Goal: Answer question/provide support: Participate in discussion

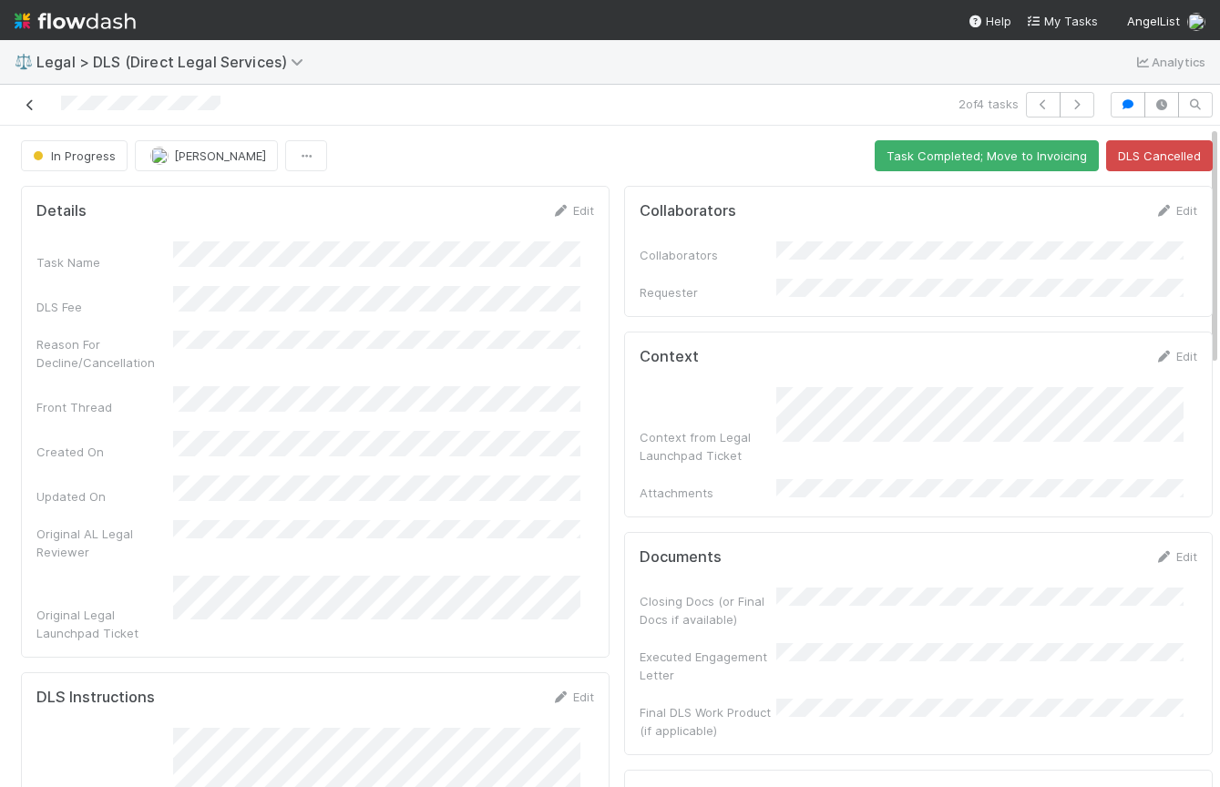
click at [29, 108] on icon at bounding box center [30, 105] width 18 height 12
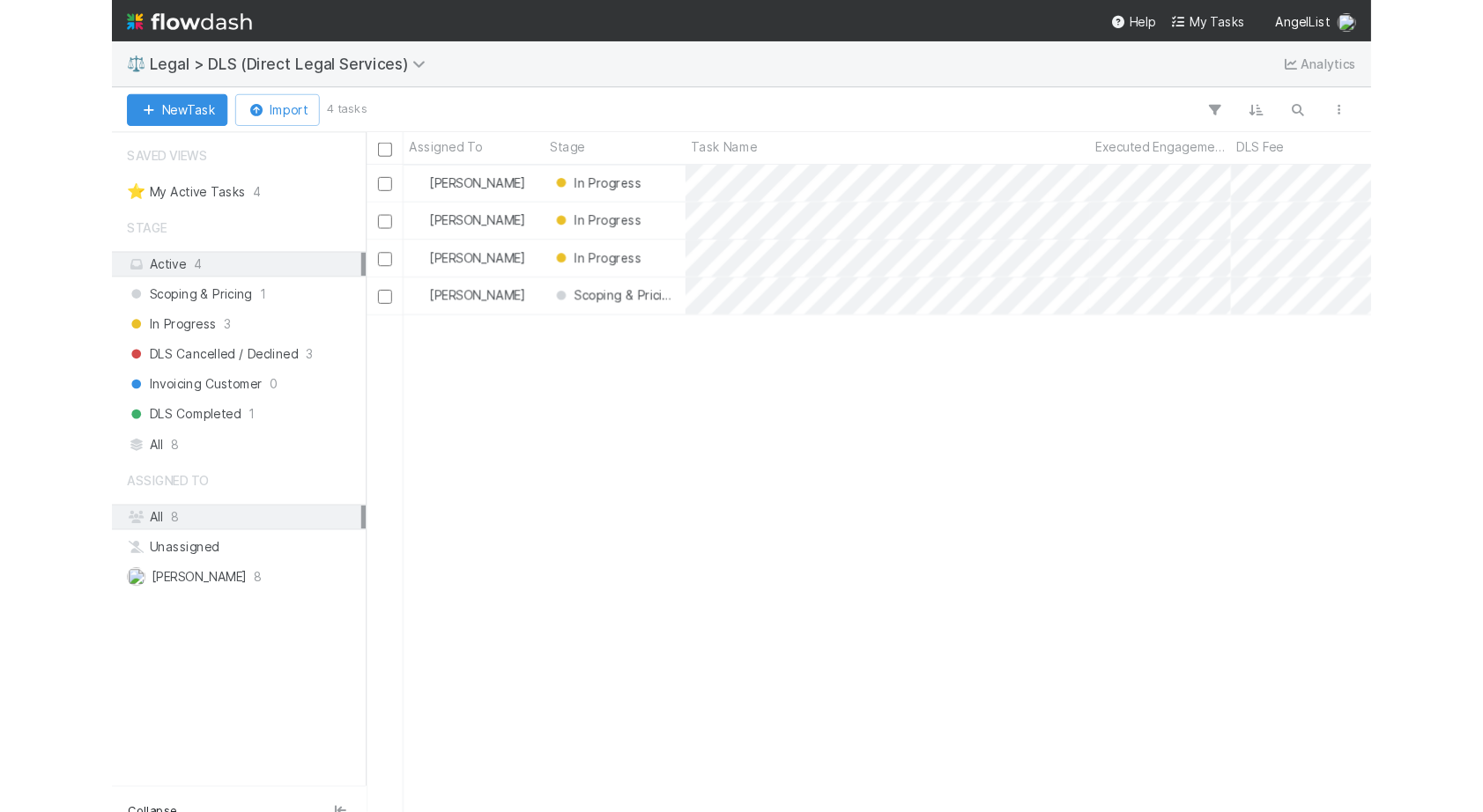
scroll to position [644, 1232]
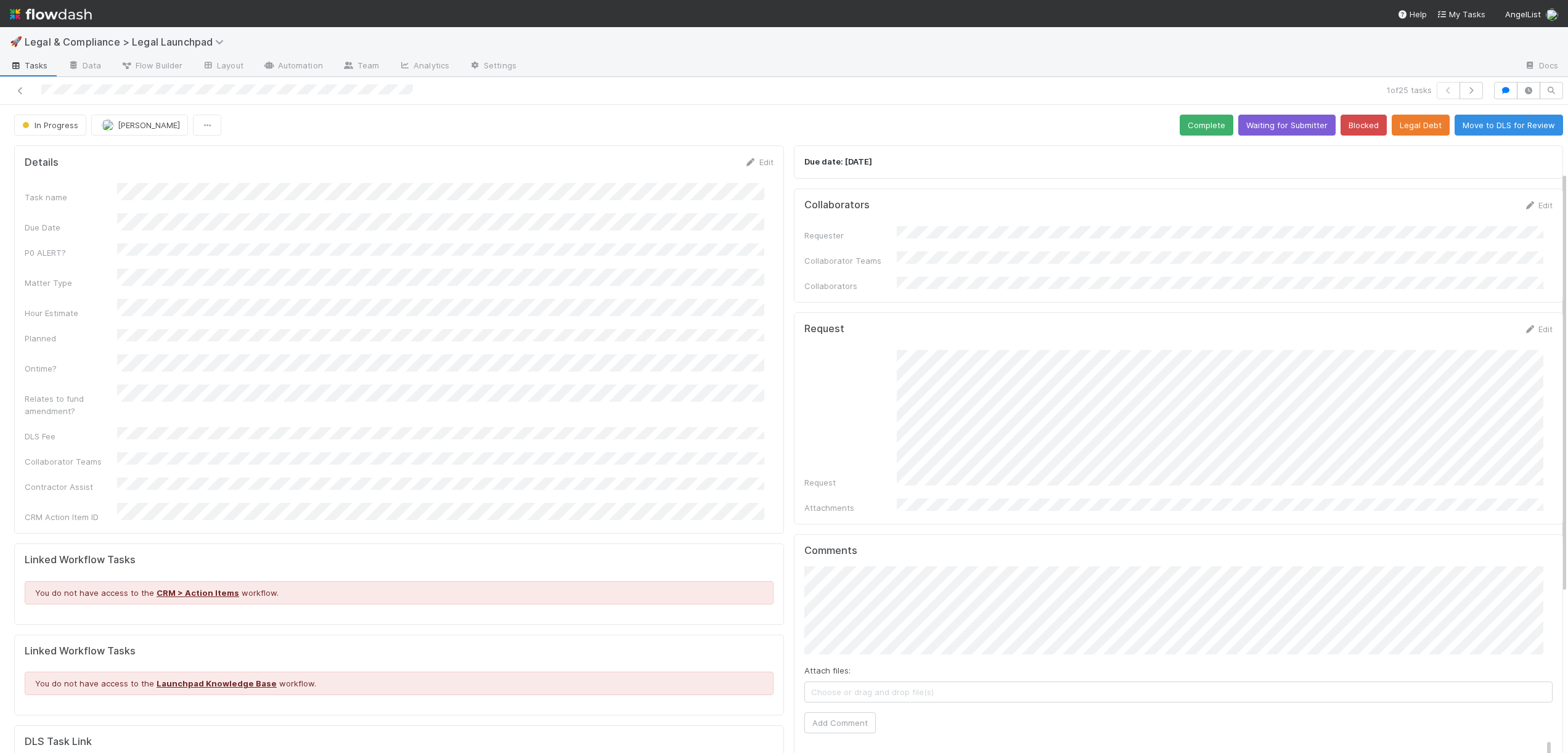
scroll to position [349, 0]
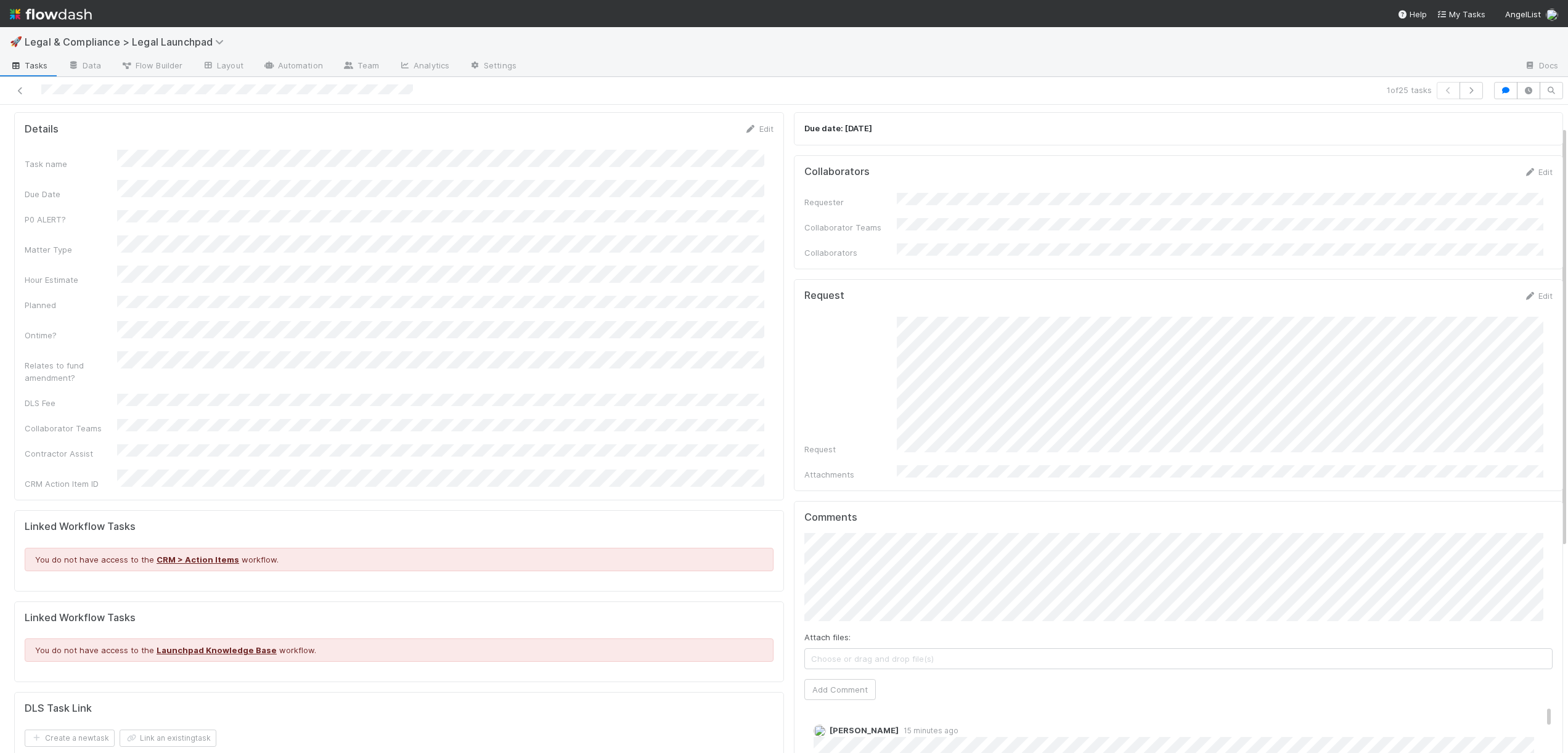
scroll to position [106, 0]
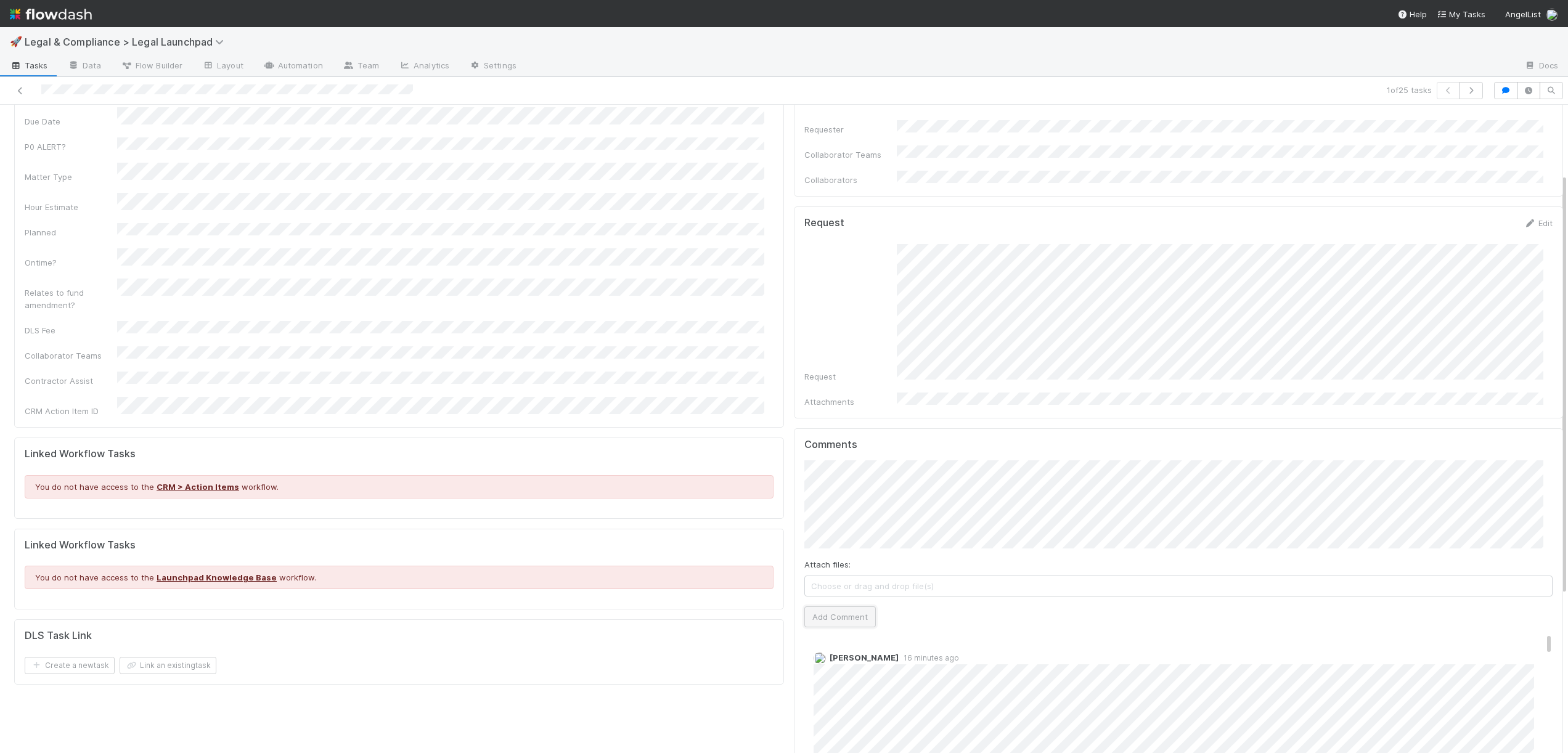
click at [831, 606] on button "Add Comment" at bounding box center [840, 616] width 72 height 21
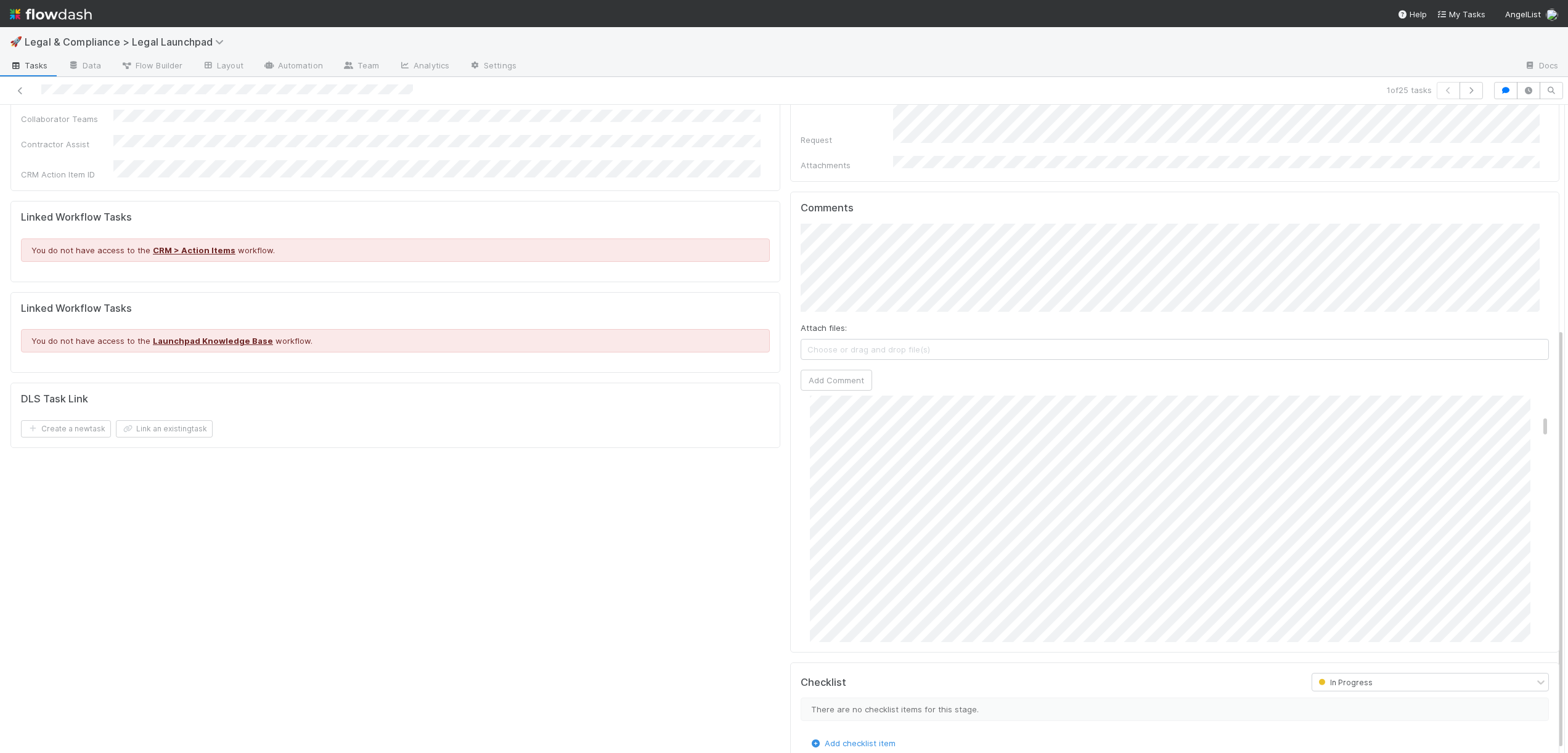
scroll to position [349, 0]
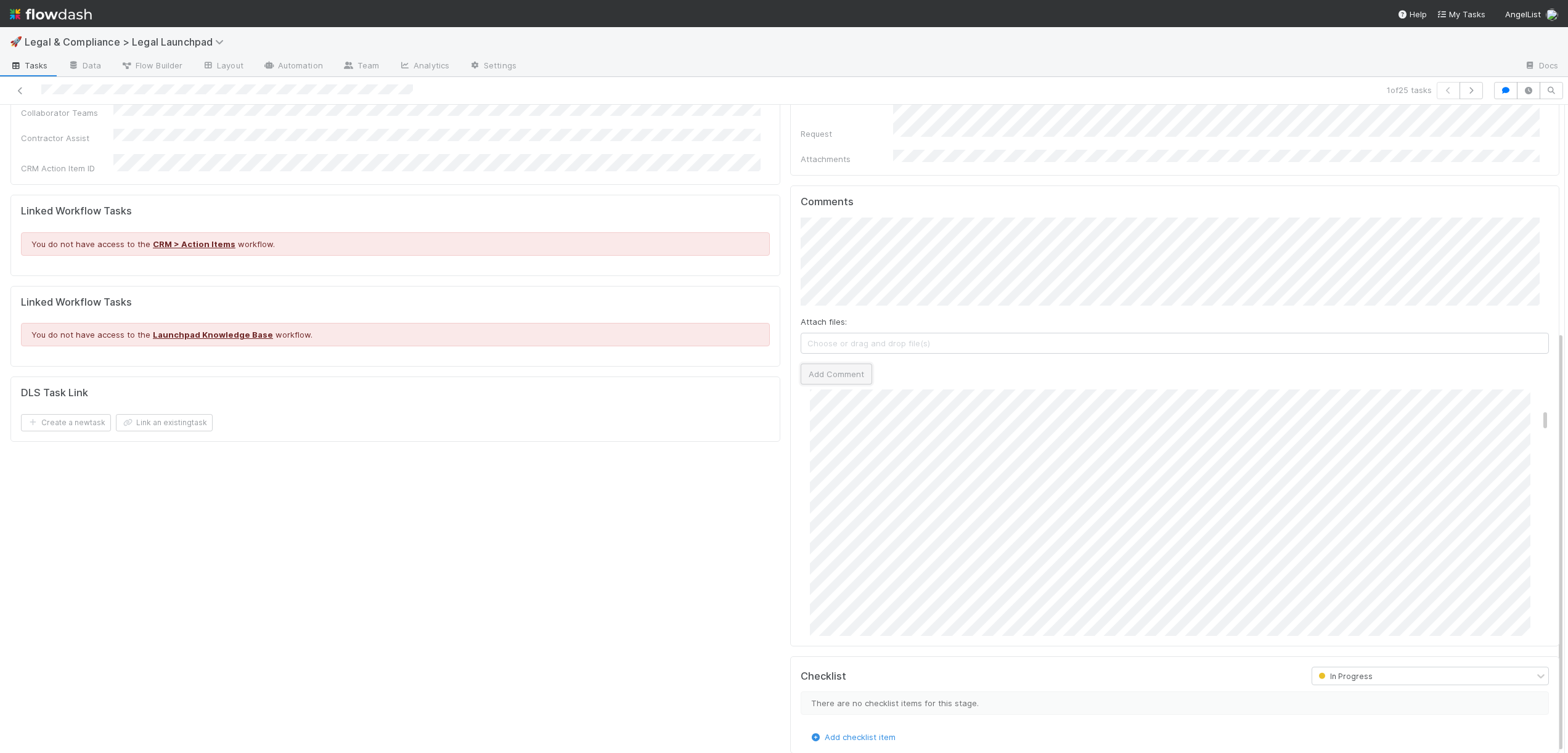
click at [831, 364] on button "Add Comment" at bounding box center [836, 374] width 72 height 21
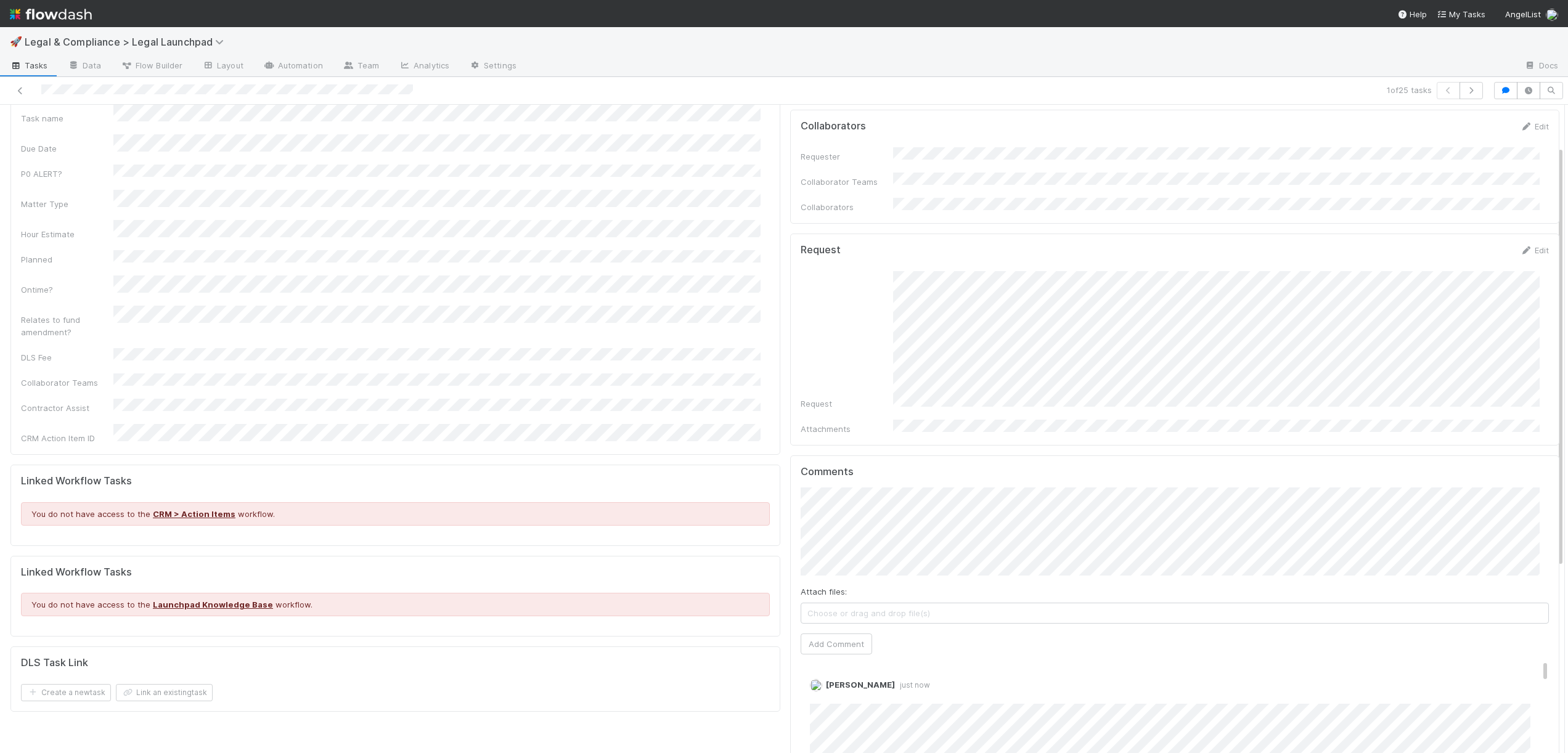
scroll to position [80, 0]
click at [819, 691] on link "Edit" at bounding box center [826, 696] width 14 height 10
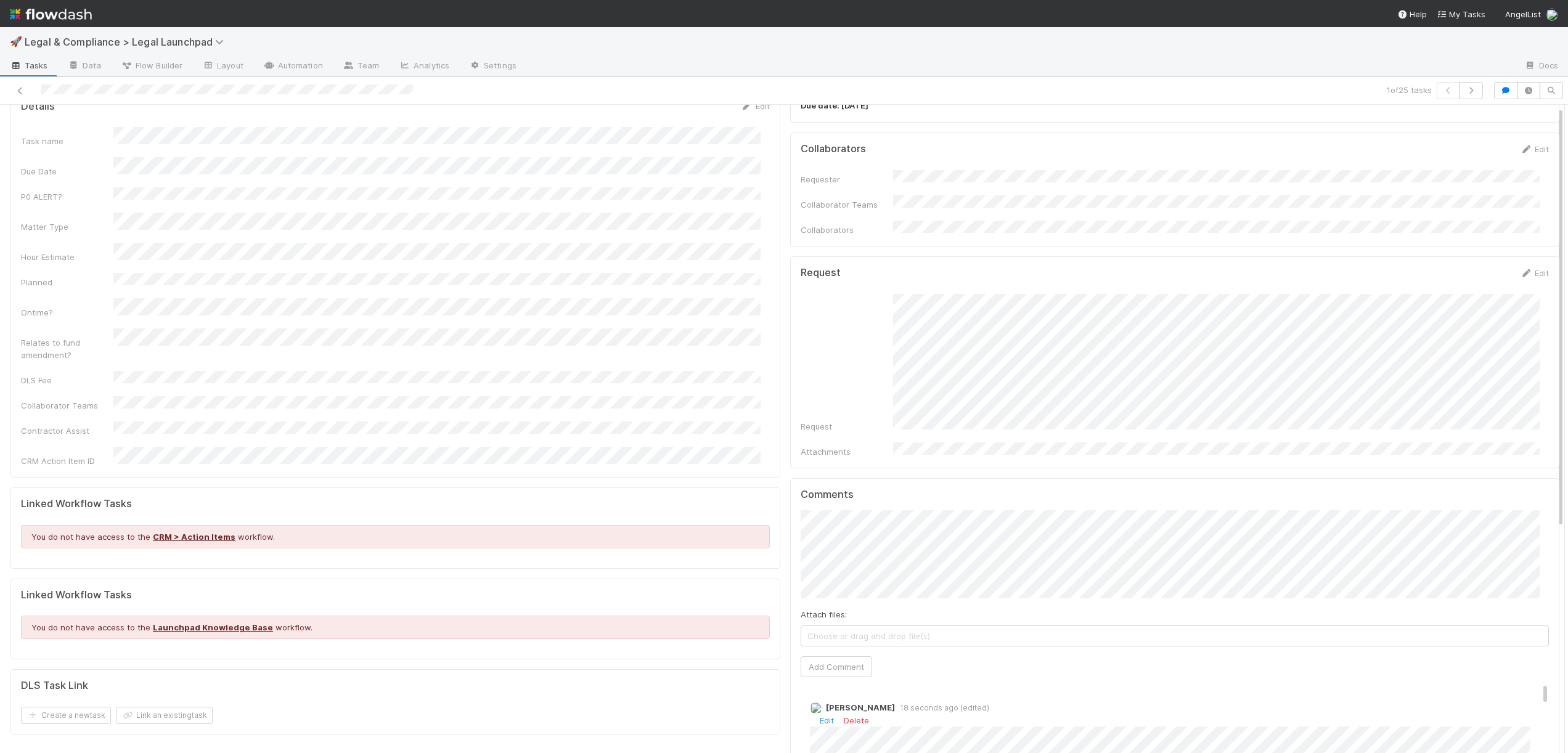
scroll to position [0, 0]
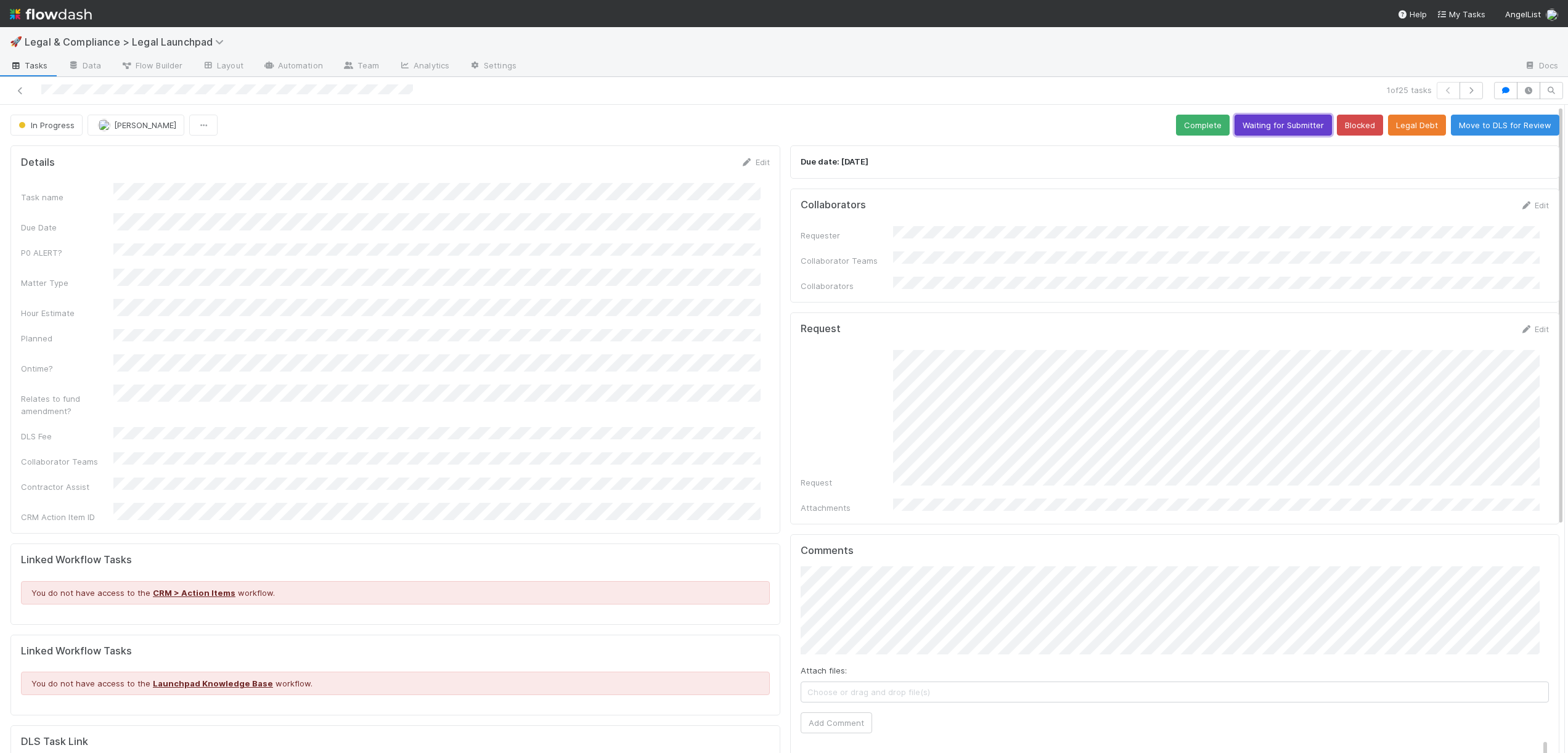
click at [1256, 120] on button "Waiting for Submitter" at bounding box center [1283, 125] width 97 height 21
